Goal: Task Accomplishment & Management: Manage account settings

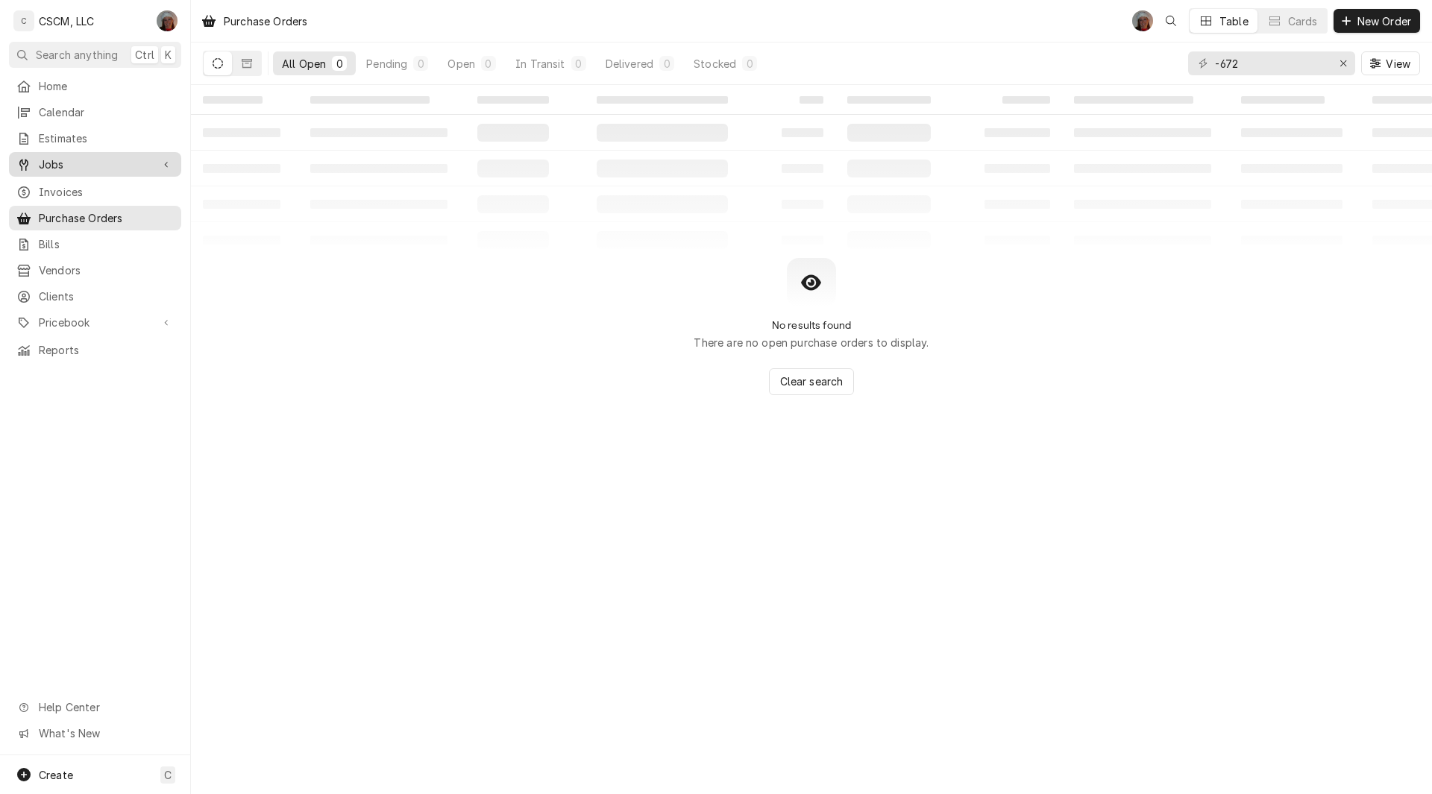
click at [67, 157] on span "Jobs" at bounding box center [95, 165] width 113 height 16
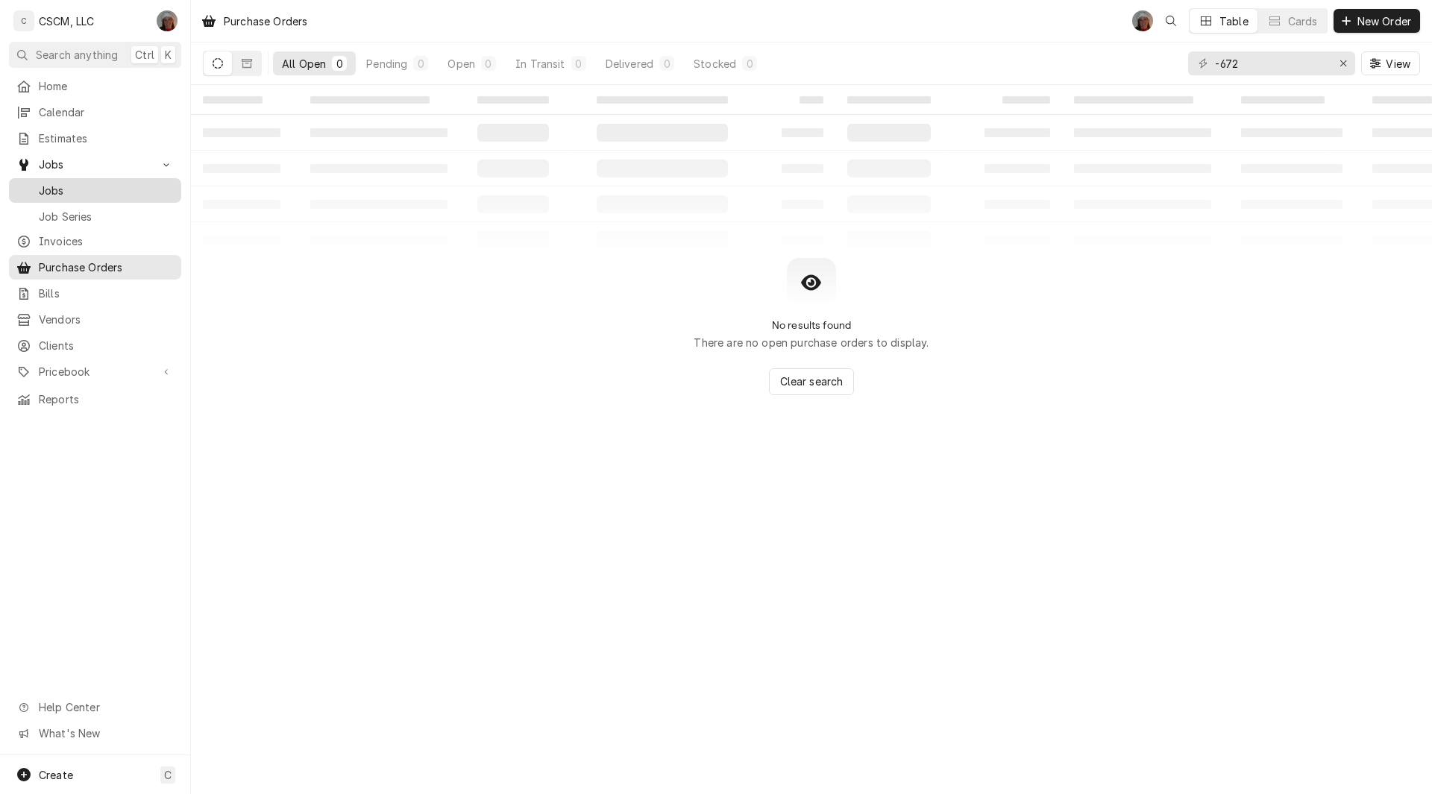
click at [59, 191] on span "Jobs" at bounding box center [106, 191] width 135 height 16
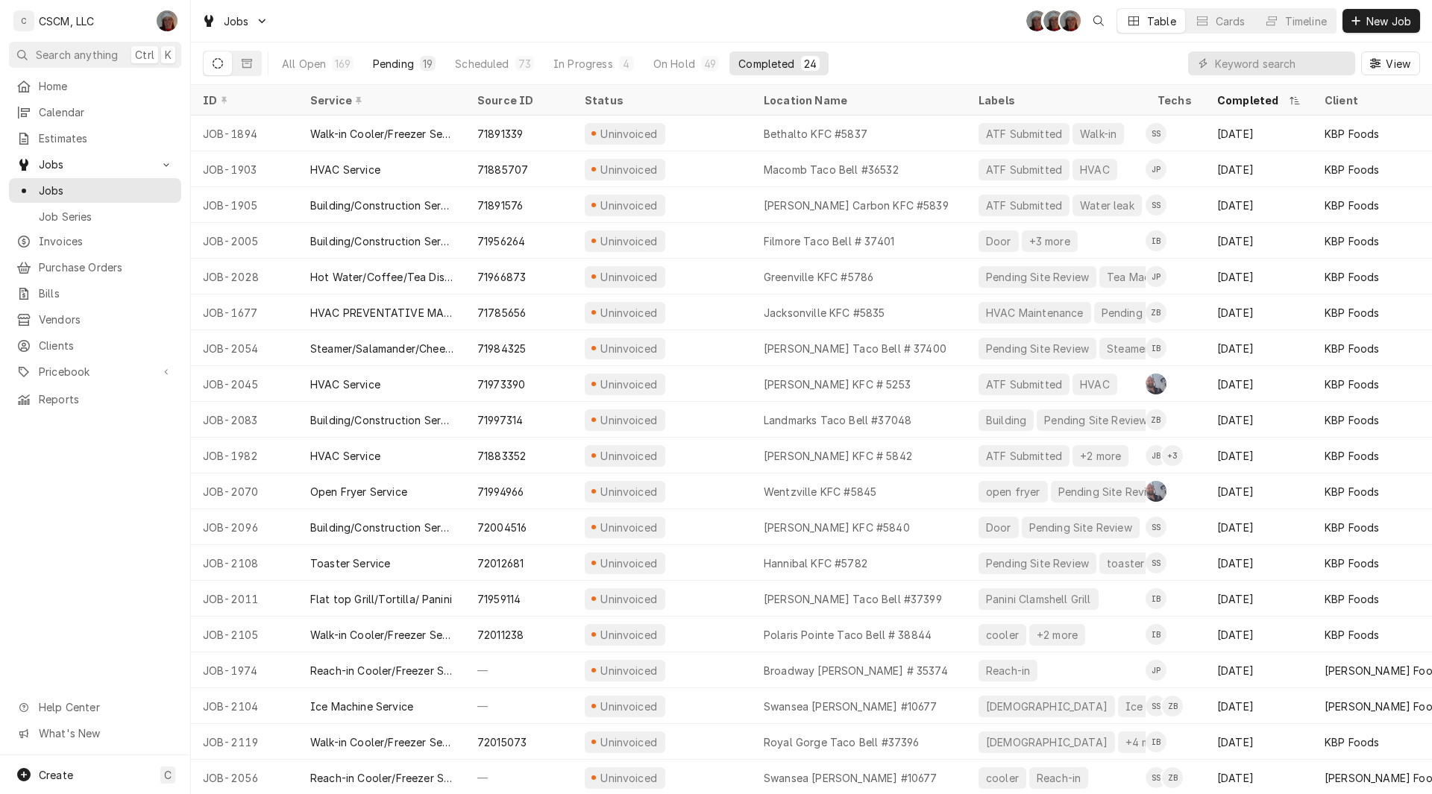
click at [397, 66] on div "Pending" at bounding box center [393, 64] width 41 height 16
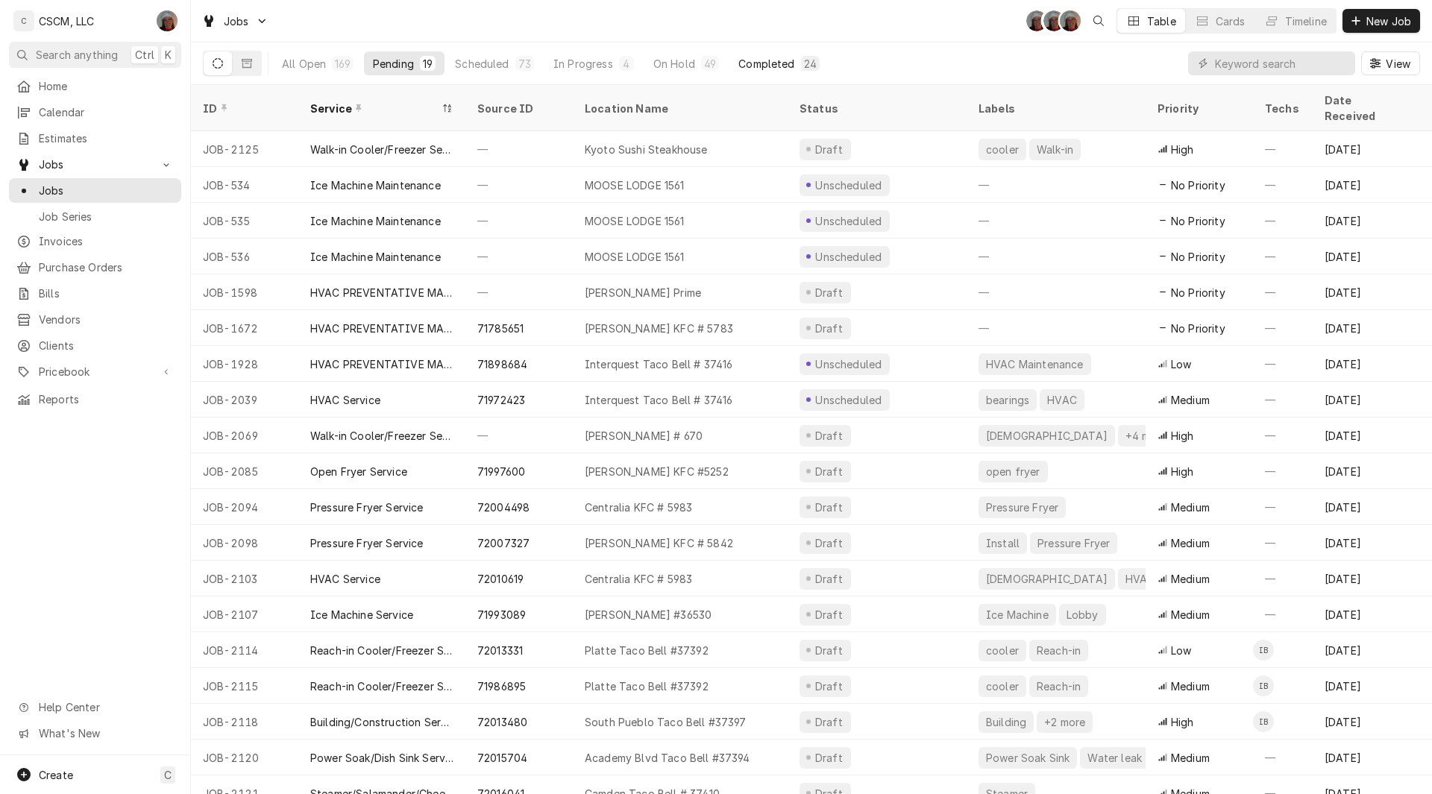
click at [770, 55] on button "Completed 24" at bounding box center [778, 63] width 99 height 24
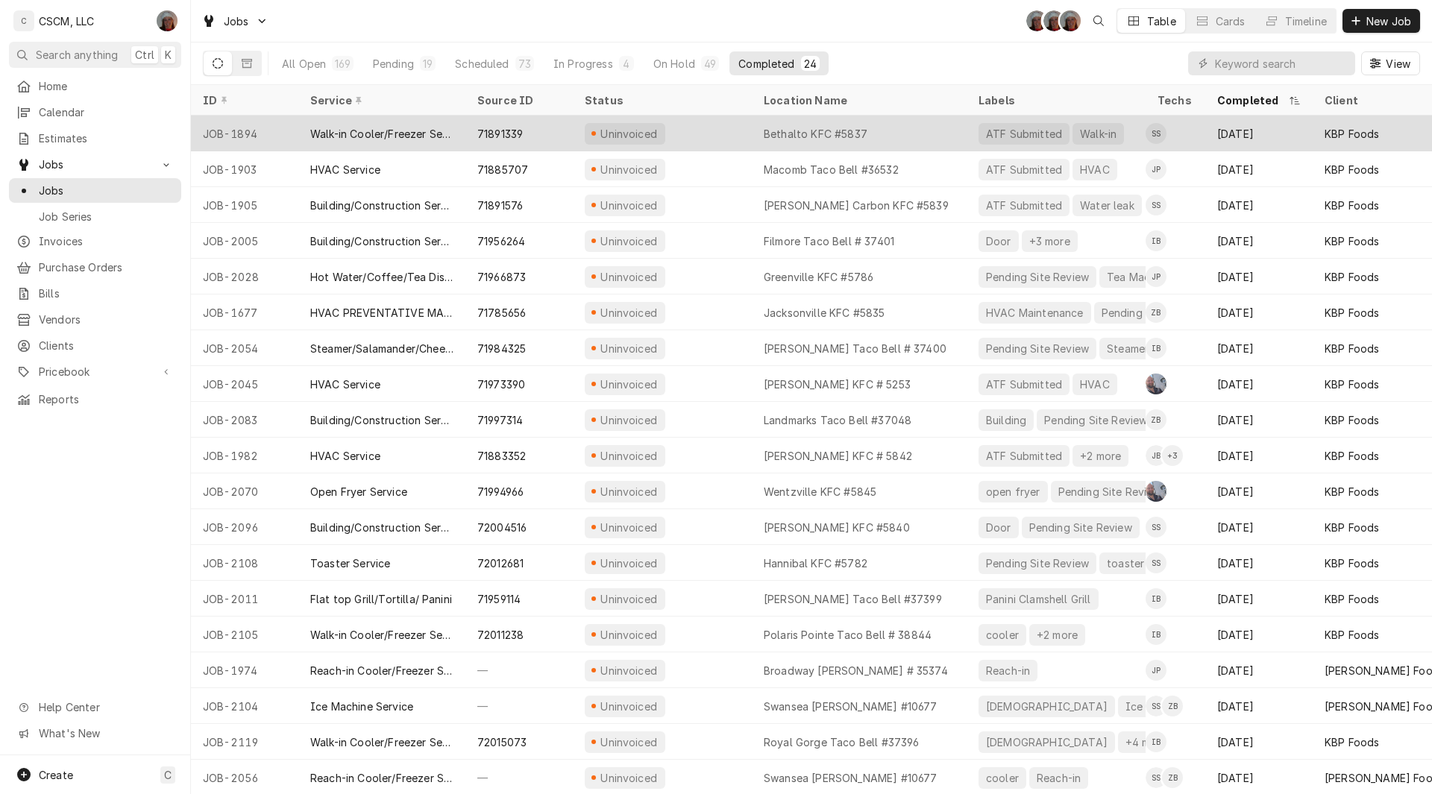
click at [672, 129] on div "Uninvoiced" at bounding box center [662, 134] width 179 height 36
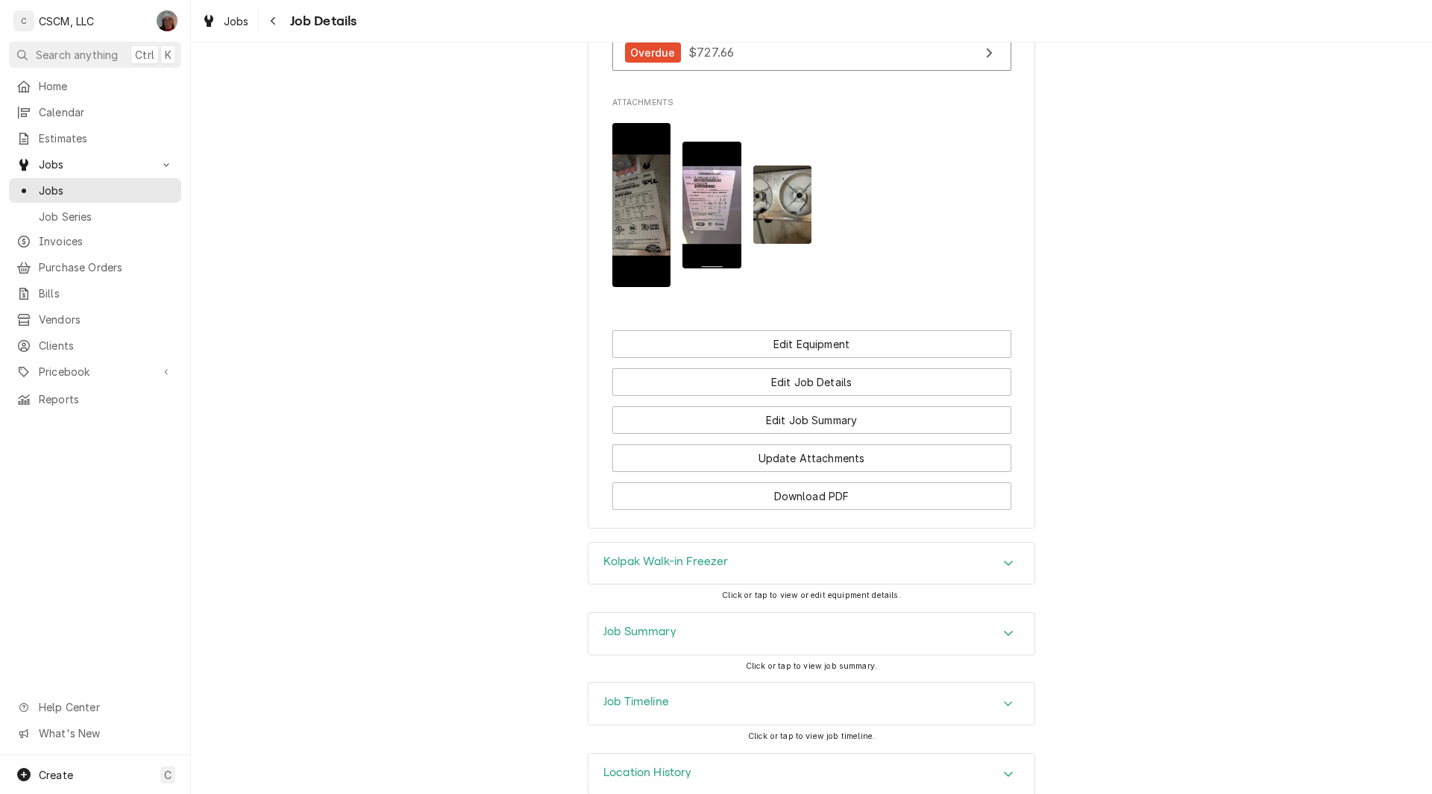
scroll to position [1582, 0]
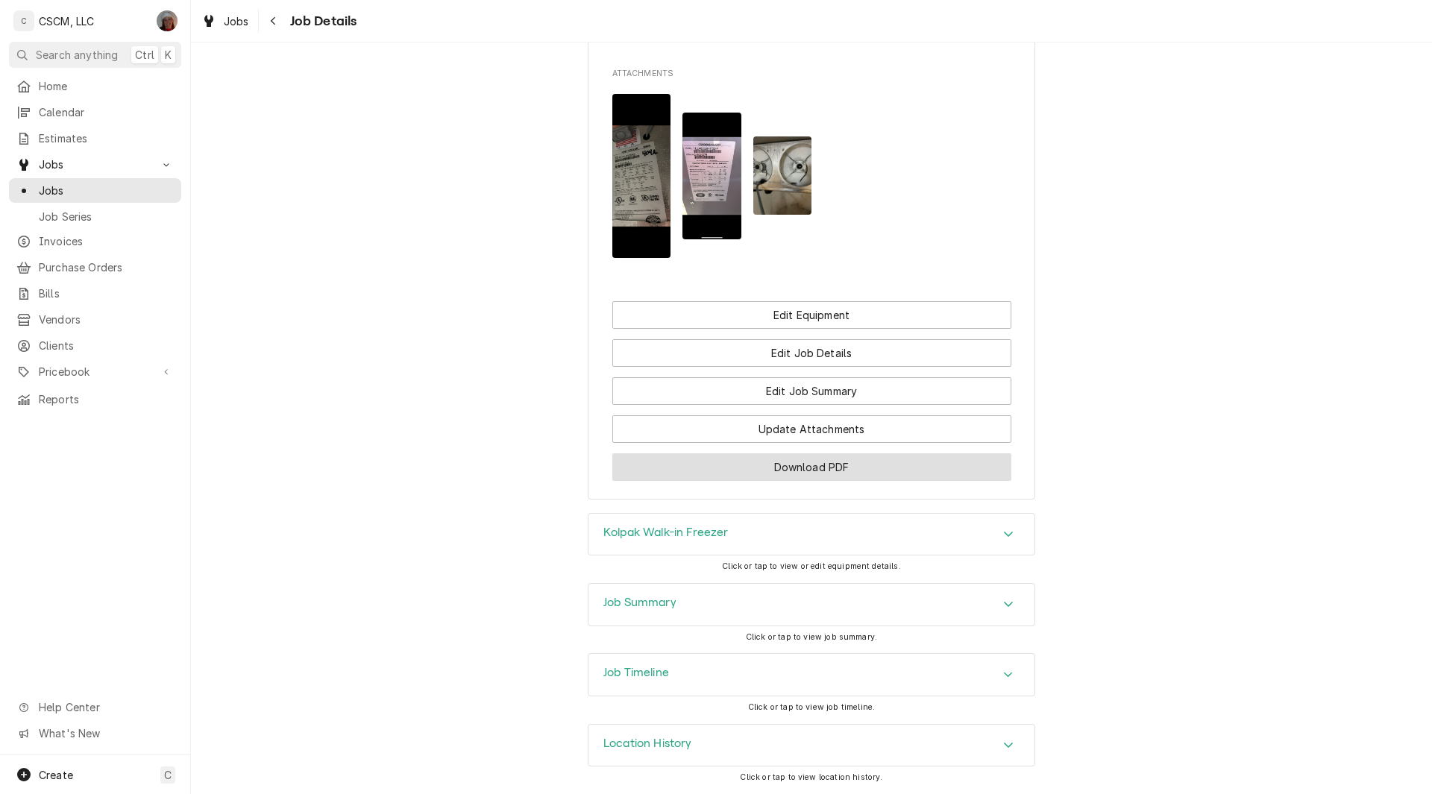
click at [859, 468] on button "Download PDF" at bounding box center [811, 467] width 399 height 28
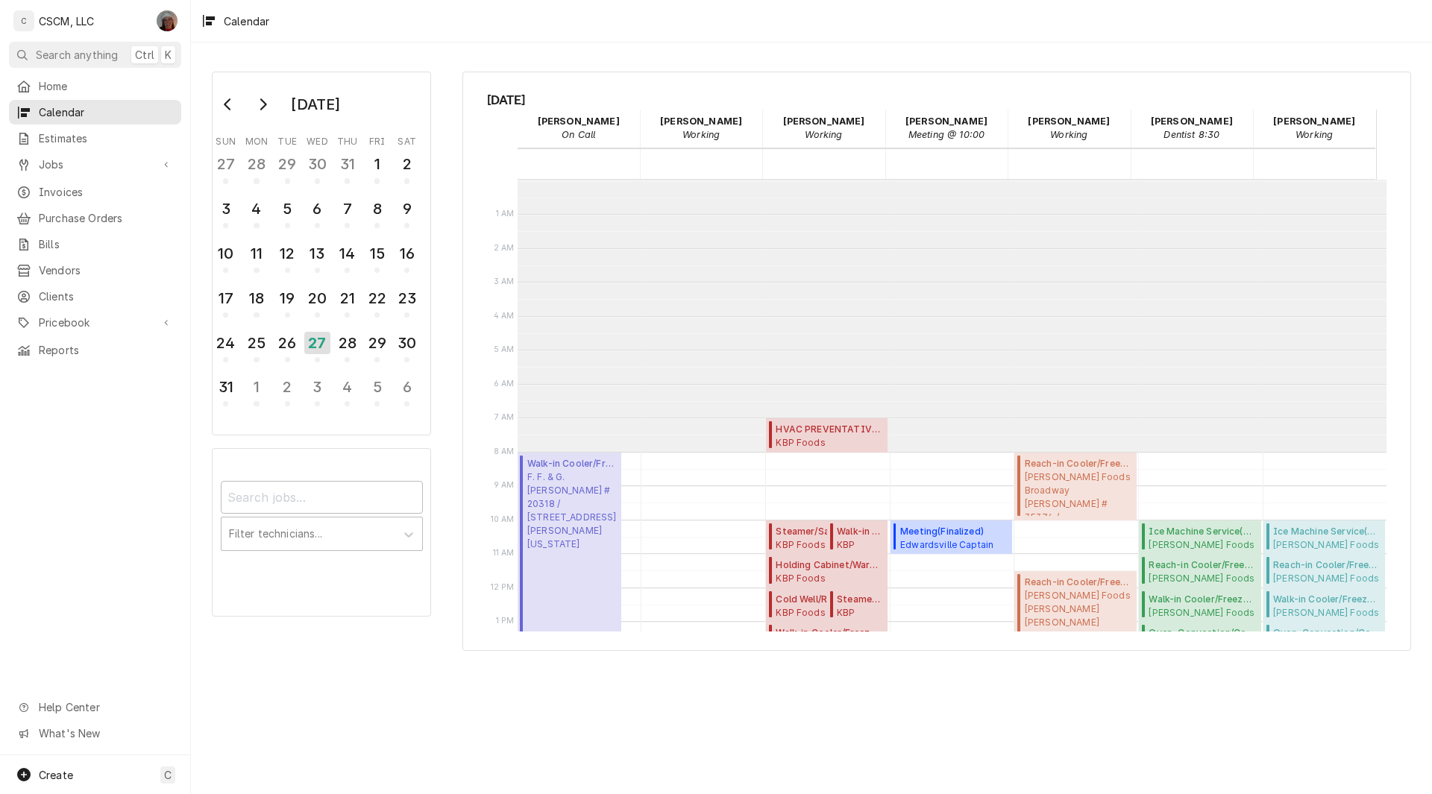
scroll to position [272, 0]
